Goal: Task Accomplishment & Management: Use online tool/utility

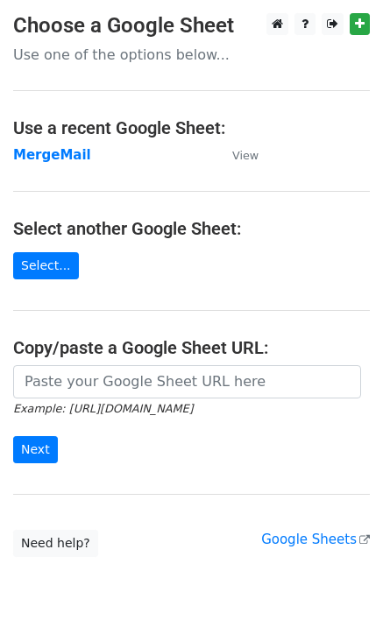
click at [53, 162] on strong "MergeMail" at bounding box center [52, 155] width 78 height 16
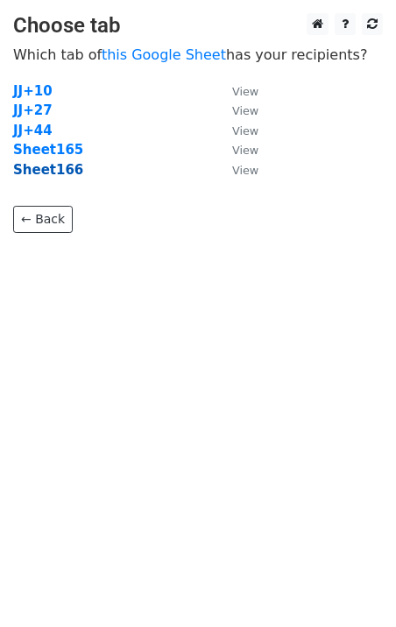
click at [42, 173] on strong "Sheet166" at bounding box center [48, 170] width 70 height 16
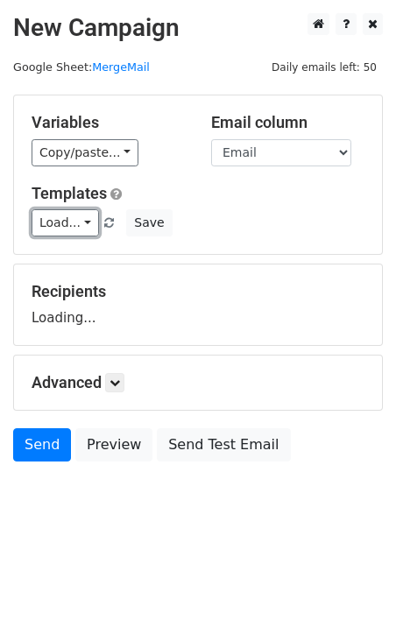
click at [67, 227] on link "Load..." at bounding box center [65, 222] width 67 height 27
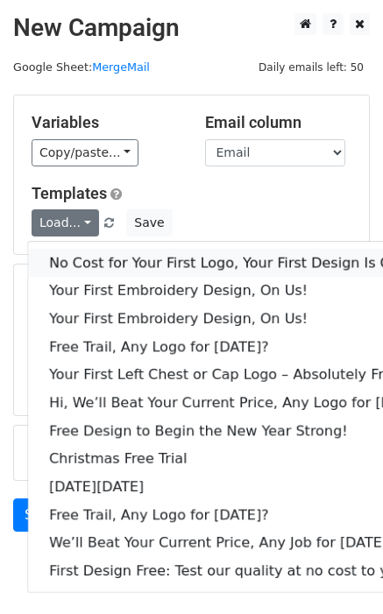
click at [117, 257] on link "No Cost for Your First Logo, Your First Design Is On Us!" at bounding box center [239, 263] width 423 height 28
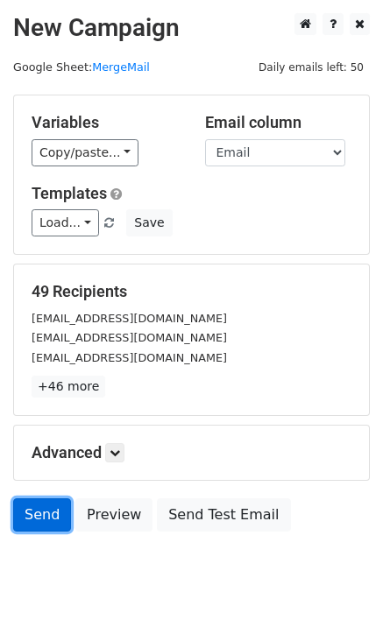
click at [38, 519] on link "Send" at bounding box center [42, 514] width 58 height 33
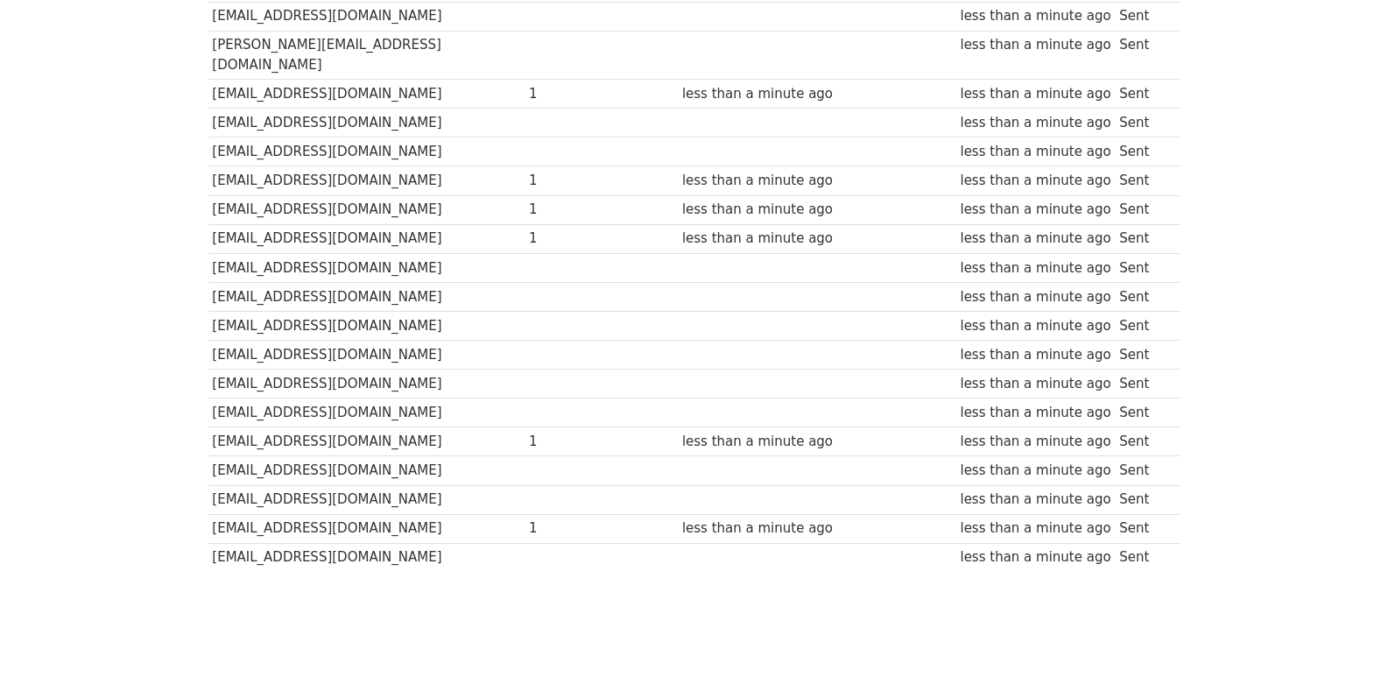
scroll to position [1190, 0]
